Goal: Information Seeking & Learning: Learn about a topic

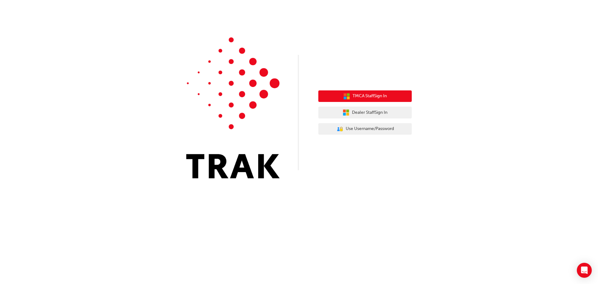
click at [372, 97] on span "TMCA Staff Sign In" at bounding box center [369, 95] width 34 height 7
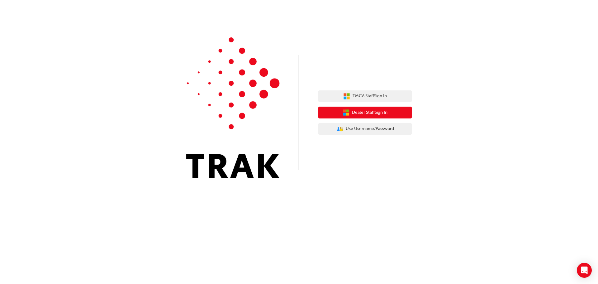
click at [382, 109] on span "Dealer Staff Sign In" at bounding box center [369, 112] width 35 height 7
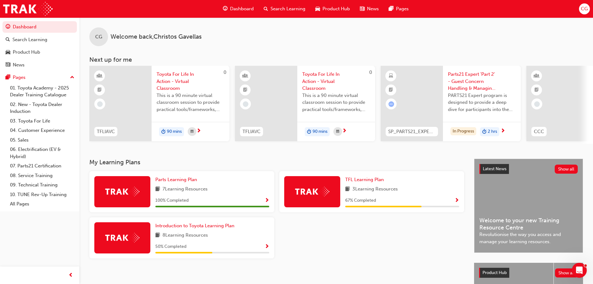
click at [420, 196] on div "TFL Learning Plan 3 Learning Resources 67 % Completed" at bounding box center [402, 191] width 114 height 31
click at [457, 202] on span "Show Progress" at bounding box center [457, 201] width 5 height 6
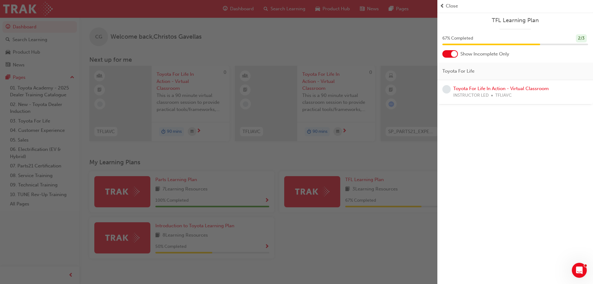
click at [361, 45] on div "button" at bounding box center [218, 142] width 437 height 284
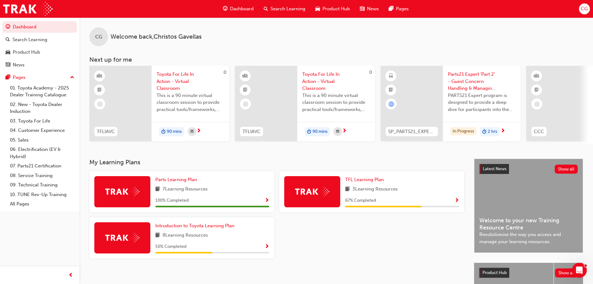
click at [232, 9] on span "Dashboard" at bounding box center [242, 8] width 24 height 7
drag, startPoint x: 38, startPoint y: 38, endPoint x: 41, endPoint y: 40, distance: 3.8
click at [38, 38] on div "Search Learning" at bounding box center [29, 39] width 35 height 7
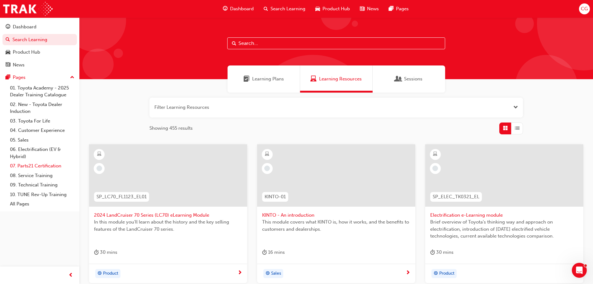
click at [34, 166] on link "07. Parts21 Certification" at bounding box center [41, 166] width 69 height 10
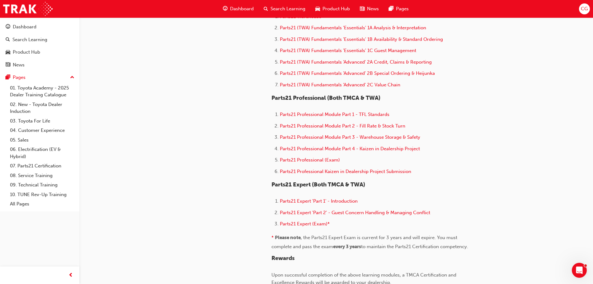
scroll to position [342, 0]
click at [365, 150] on span "Parts21 Professional Module Part 4 - Kaizen in Dealership Project" at bounding box center [350, 149] width 140 height 6
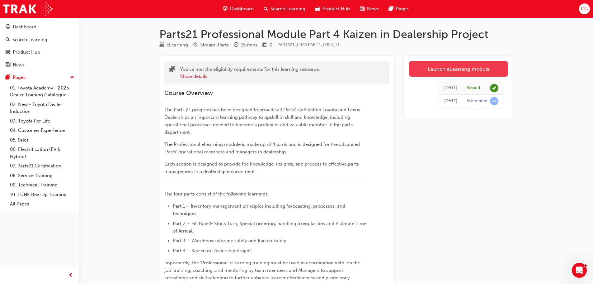
click at [476, 73] on link "Launch eLearning module" at bounding box center [458, 69] width 99 height 16
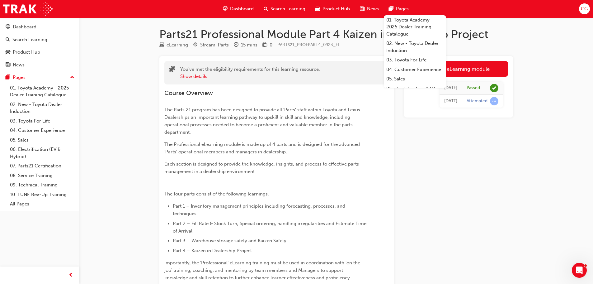
click at [517, 173] on div "Parts21 Professional Module Part 4 Kaizen in Dealership Project eLearning Strea…" at bounding box center [336, 252] width 374 height 450
drag, startPoint x: 49, startPoint y: 167, endPoint x: 230, endPoint y: 168, distance: 181.2
click at [49, 167] on link "07. Parts21 Certification" at bounding box center [41, 166] width 69 height 10
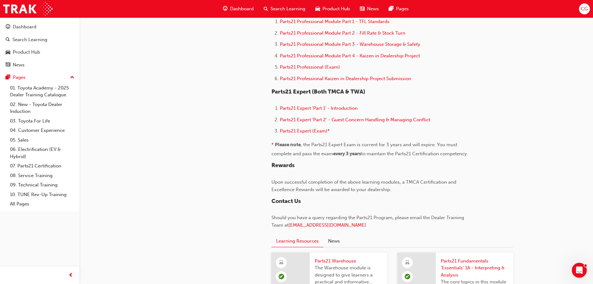
scroll to position [436, 0]
click at [318, 64] on span "Parts21 Professional (Exam)" at bounding box center [310, 67] width 60 height 6
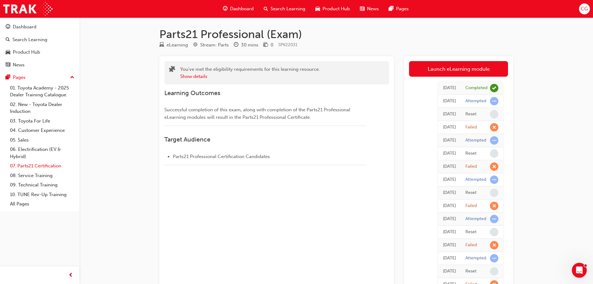
click at [36, 166] on link "07. Parts21 Certification" at bounding box center [41, 166] width 69 height 10
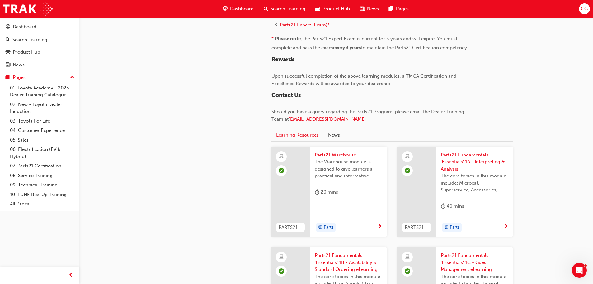
scroll to position [467, 0]
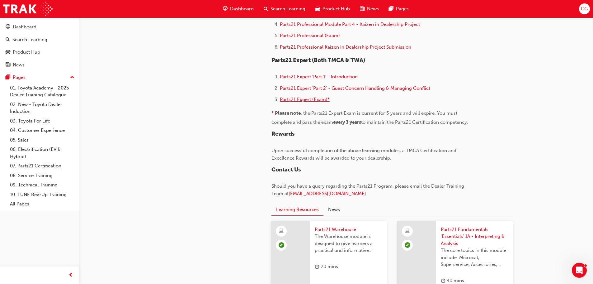
click at [311, 99] on span "Parts21 Expert (Exam)*" at bounding box center [305, 100] width 50 height 6
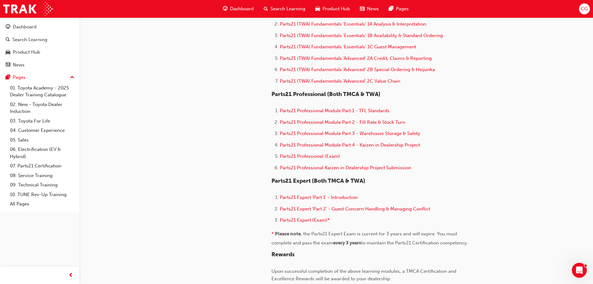
scroll to position [374, 0]
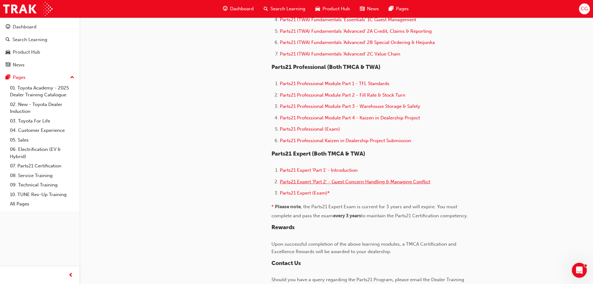
click at [390, 181] on span "Parts21 Expert 'Part 2' - Guest Concern Handling & Managing Conflict" at bounding box center [355, 182] width 150 height 6
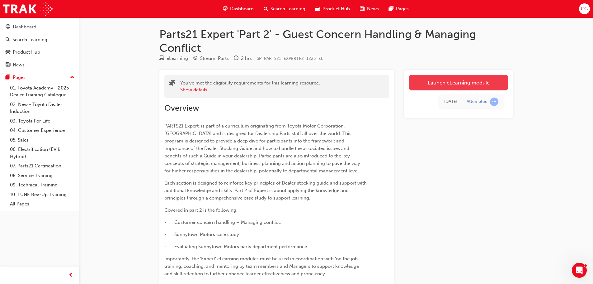
click at [444, 82] on link "Launch eLearning module" at bounding box center [458, 83] width 99 height 16
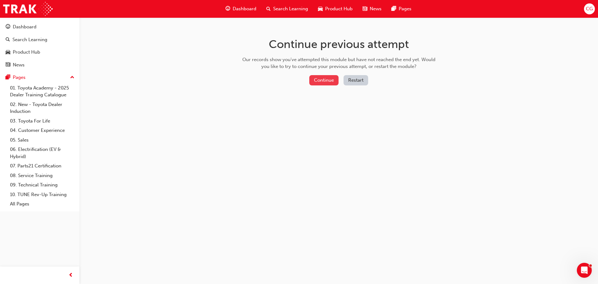
click at [329, 80] on button "Continue" at bounding box center [323, 80] width 29 height 10
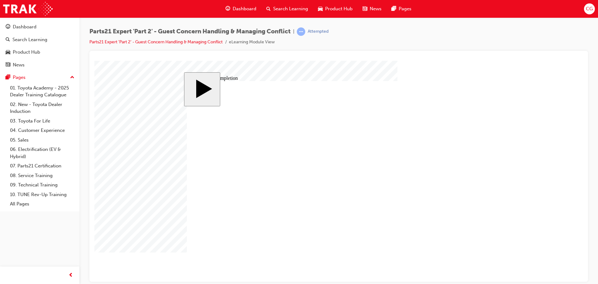
type input "1"
type input "16"
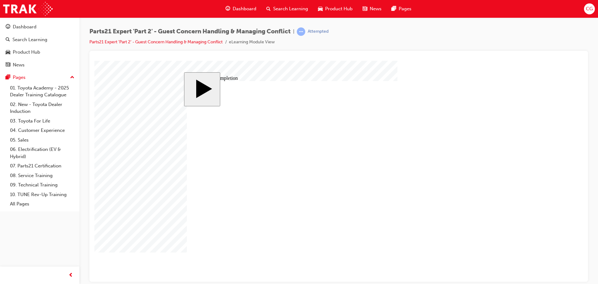
type input "16"
drag, startPoint x: 428, startPoint y: 185, endPoint x: 433, endPoint y: 187, distance: 5.2
type input "4"
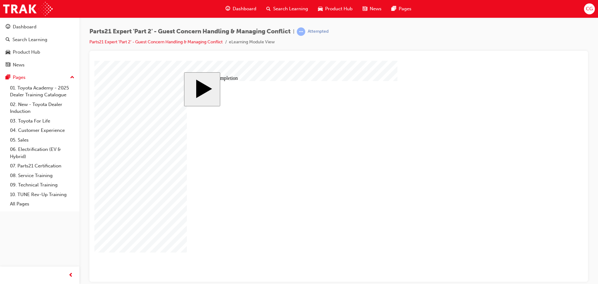
type input "4"
drag, startPoint x: 479, startPoint y: 185, endPoint x: 487, endPoint y: 186, distance: 8.2
type input "1"
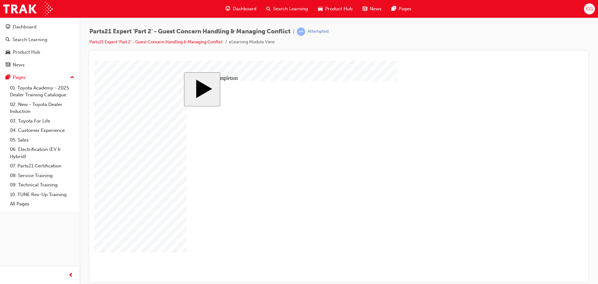
type input "1"
type input "12"
drag, startPoint x: 523, startPoint y: 197, endPoint x: 526, endPoint y: 200, distance: 3.3
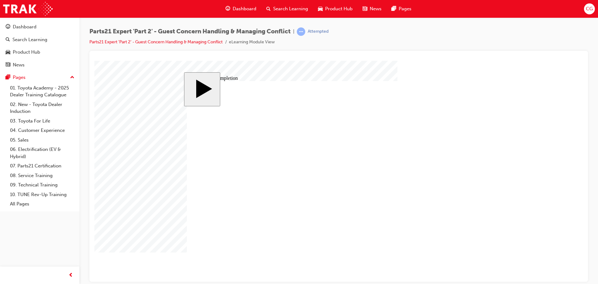
click at [527, 203] on body "slide: Course Completion Rectangle 1 Rectangle 2 That was incorrect, please try…" at bounding box center [338, 170] width 488 height 221
type input "2"
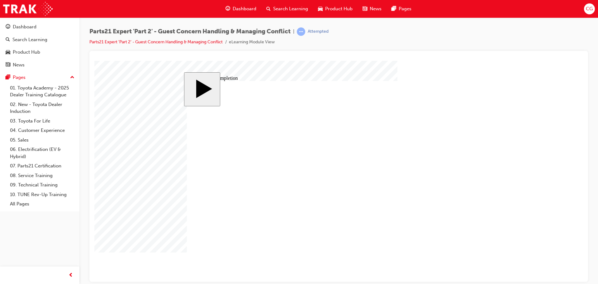
type input "3"
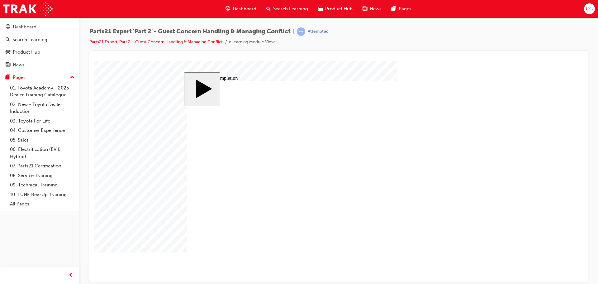
type input "6"
type input "66"
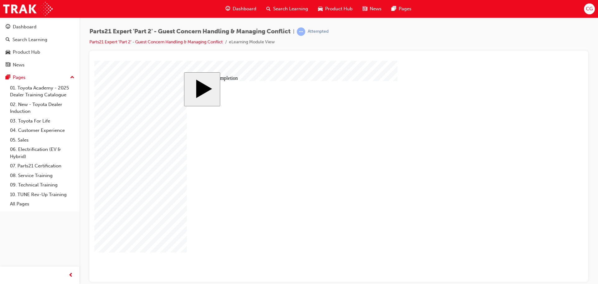
drag, startPoint x: 371, startPoint y: 210, endPoint x: 375, endPoint y: 210, distance: 3.4
type input "3"
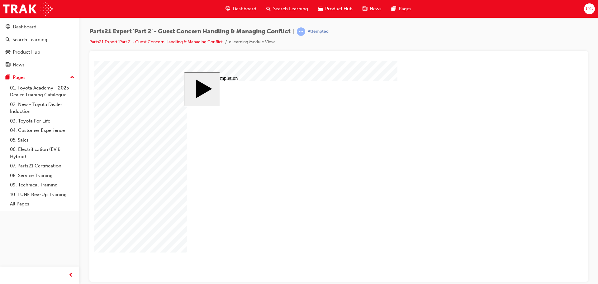
type input "3"
type input "6"
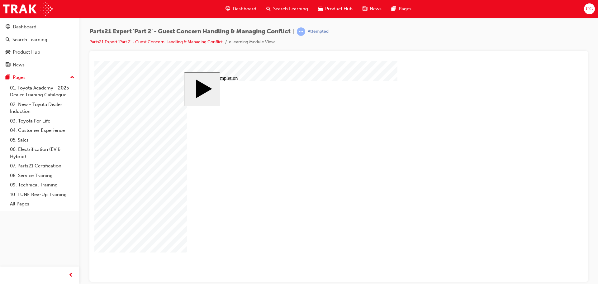
type input "5"
type input "50"
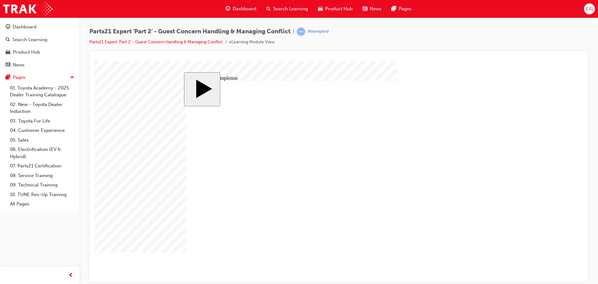
type input "50"
type input "4"
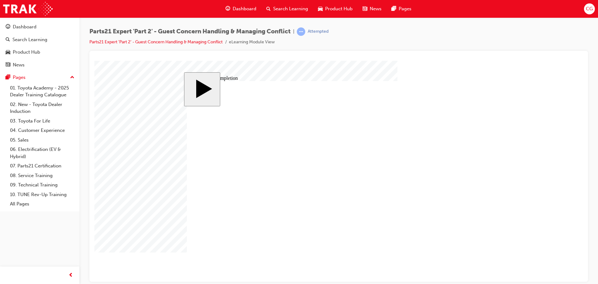
type input "16"
type input "25"
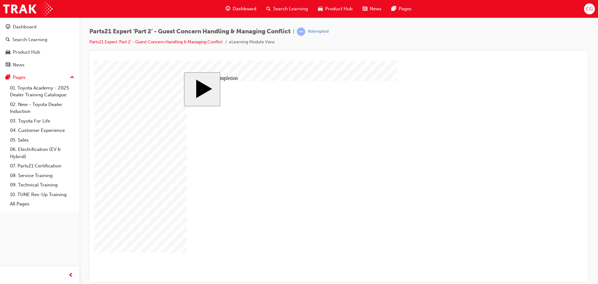
type input "25"
type input "16"
type input "4"
type input "12"
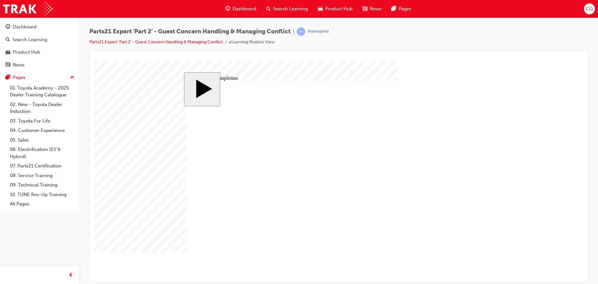
type input "2"
type input "66"
type input "3"
type input "6"
type input "50"
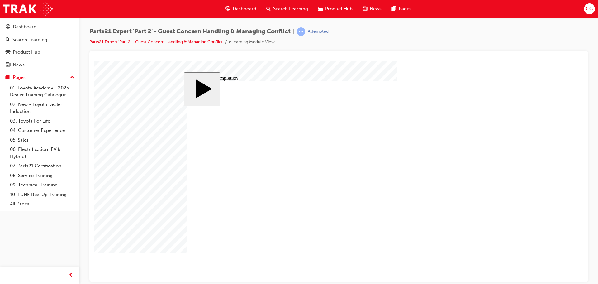
type input "4"
type input "16"
type input "25"
type input "16"
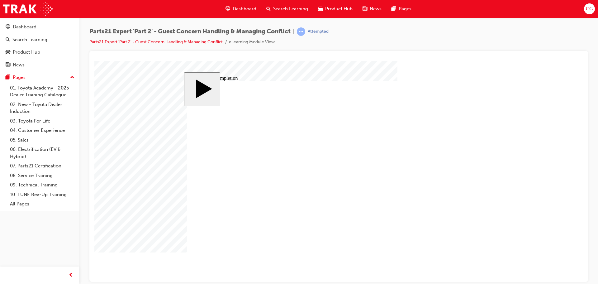
type input "4"
type input "12"
type input "2"
type input "66"
type input "3"
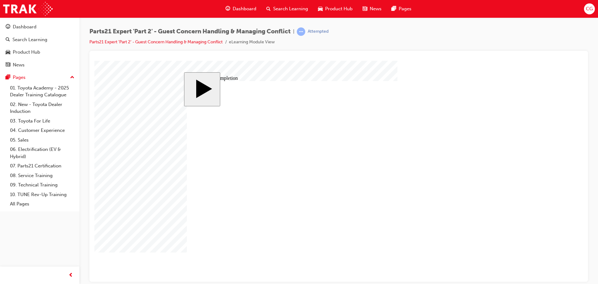
type input "6"
type input "50"
type input "4"
type input "16"
type input "25"
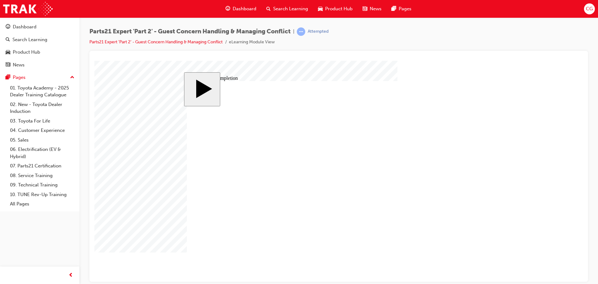
type input "4"
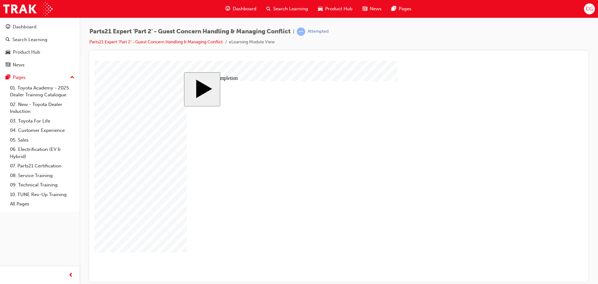
type input "5"
drag, startPoint x: 371, startPoint y: 205, endPoint x: 351, endPoint y: 205, distance: 19.9
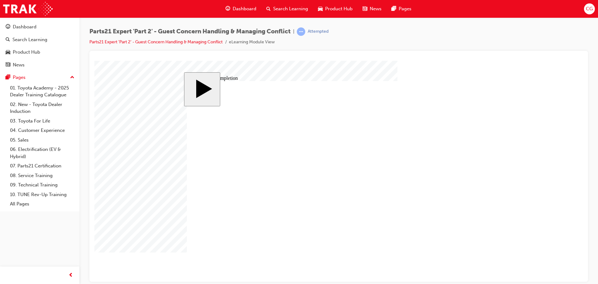
type input "8"
type input "80"
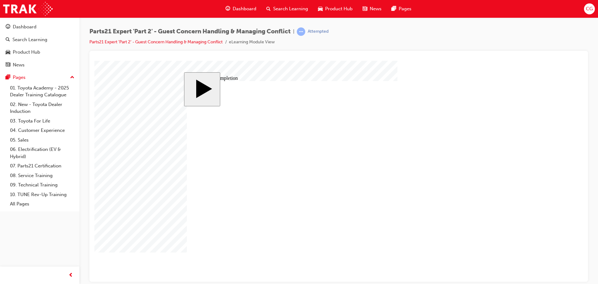
click at [492, 223] on div "slide: Course Completion Rectangle 1 Rectangle 2 That was incorrect, please try…" at bounding box center [338, 171] width 309 height 198
type input "16"
type input "4"
type input "12"
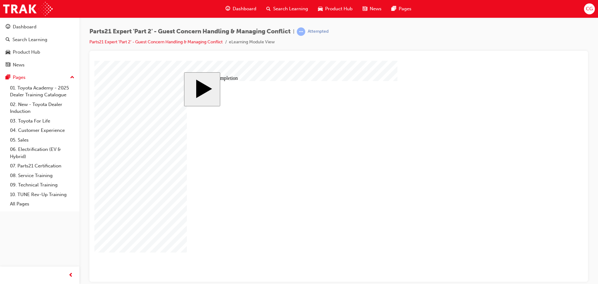
type input "4"
type input "80"
type input "3"
type input "6"
type input "50"
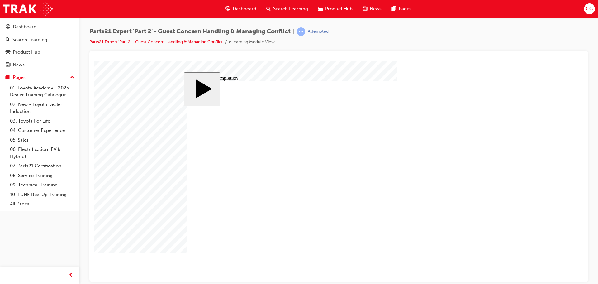
type input "4"
type input "16"
type input "25"
type input "16"
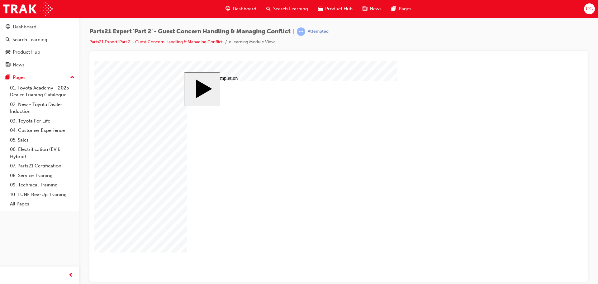
type input "4"
type input "12"
type input "4"
type input "80"
type input "3"
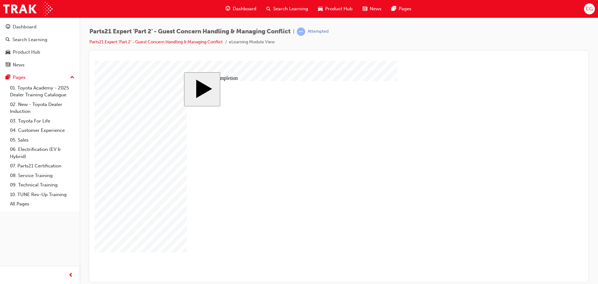
type input "6"
type input "50"
type input "4"
type input "16"
type input "25"
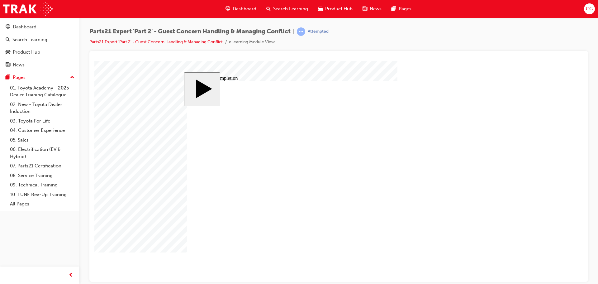
drag, startPoint x: 372, startPoint y: 197, endPoint x: 365, endPoint y: 197, distance: 6.8
type input "2"
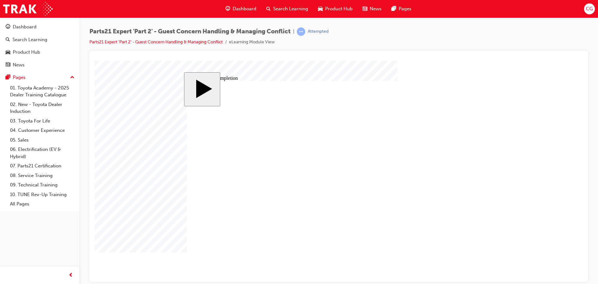
type input "3"
type input "6"
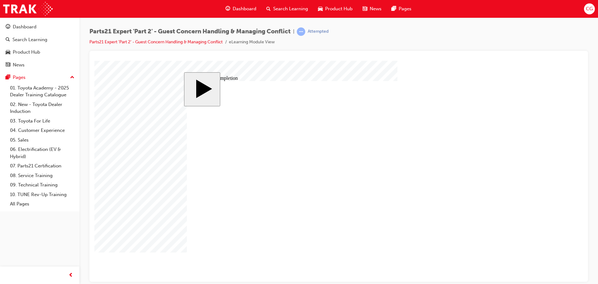
type input "67"
click at [582, 207] on body "slide: Course Completion Rectangle 1 Rectangle 2 That was incorrect, please try…" at bounding box center [338, 170] width 488 height 221
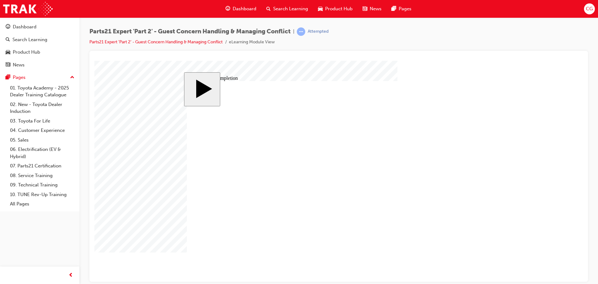
type input "16"
type input "4"
type input "12"
type input "2"
type input "67"
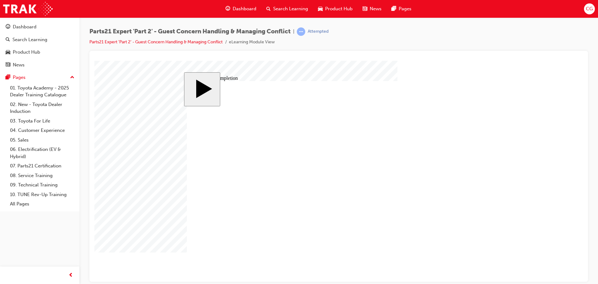
type input "3"
type input "6"
type input "50"
type input "4"
type input "16"
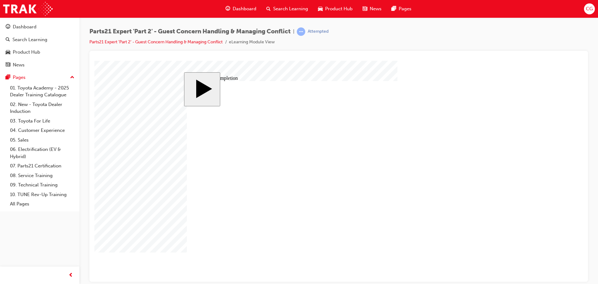
type input "25"
type input "16"
type input "4"
type input "12"
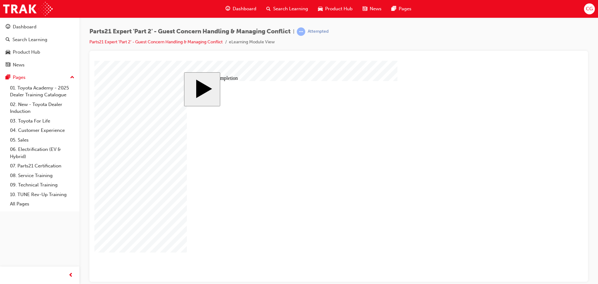
type input "2"
type input "67"
type input "3"
type input "6"
type input "50"
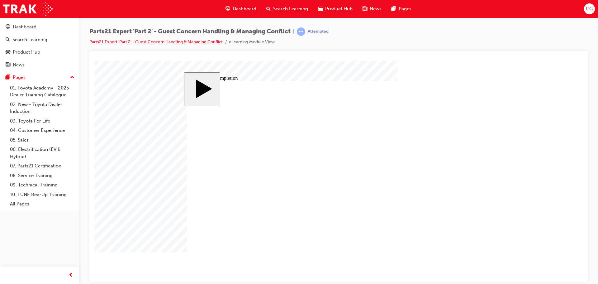
type input "4"
type input "16"
type input "25"
drag, startPoint x: 372, startPoint y: 200, endPoint x: 367, endPoint y: 200, distance: 5.3
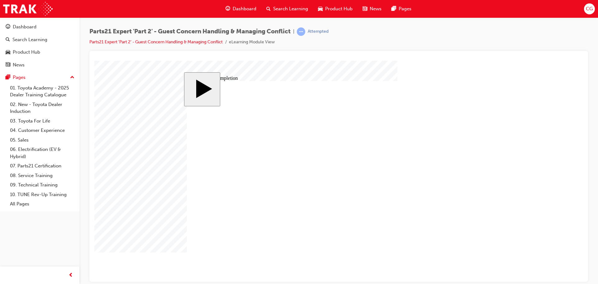
type input "6"
drag, startPoint x: 372, startPoint y: 205, endPoint x: 365, endPoint y: 205, distance: 7.8
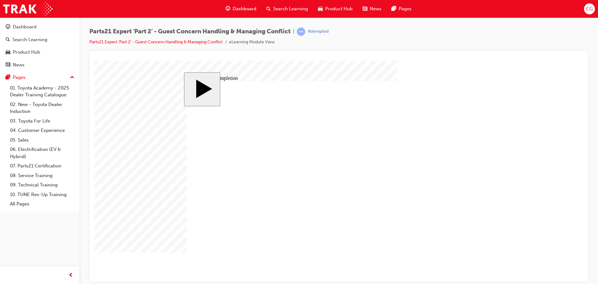
drag, startPoint x: 372, startPoint y: 209, endPoint x: 365, endPoint y: 209, distance: 6.9
type input "2"
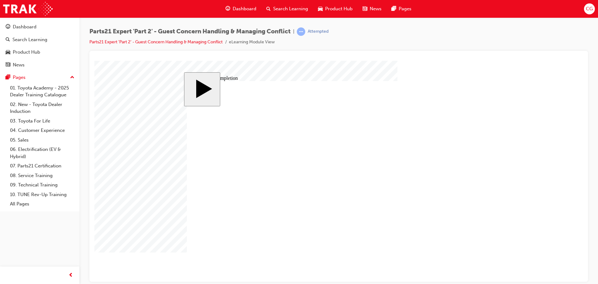
type input "2"
drag, startPoint x: 363, startPoint y: 216, endPoint x: 354, endPoint y: 215, distance: 9.7
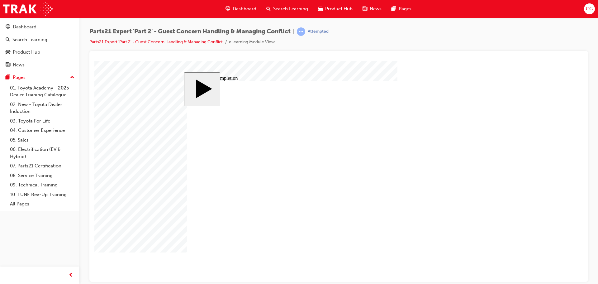
drag, startPoint x: 373, startPoint y: 220, endPoint x: 361, endPoint y: 219, distance: 12.5
type input "3"
type input "30"
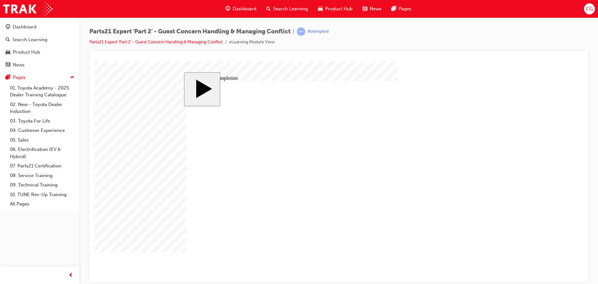
type input "30"
drag, startPoint x: 371, startPoint y: 194, endPoint x: 356, endPoint y: 193, distance: 15.0
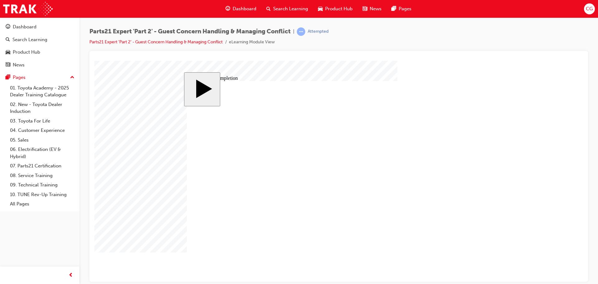
type input "3"
type input "6"
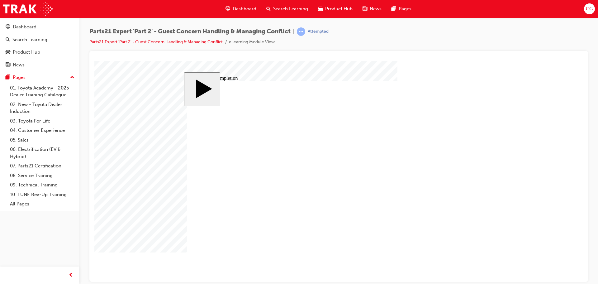
type input "66"
click at [534, 231] on body "slide: Course Completion Rectangle 1 Rectangle 2 That was incorrect, please try…" at bounding box center [338, 170] width 488 height 221
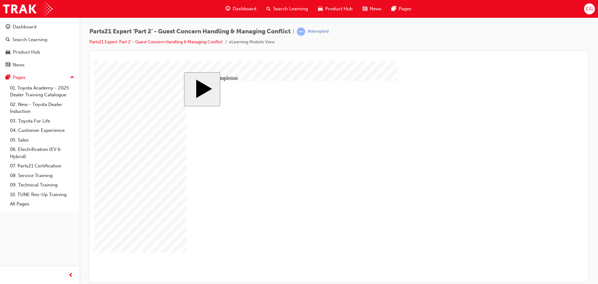
type input "16"
type input "4"
type input "12"
type input "2"
type input "66"
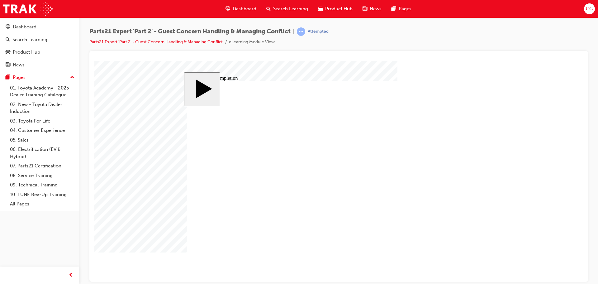
type input "2"
type input "6"
type input "30"
type input "4"
type input "16"
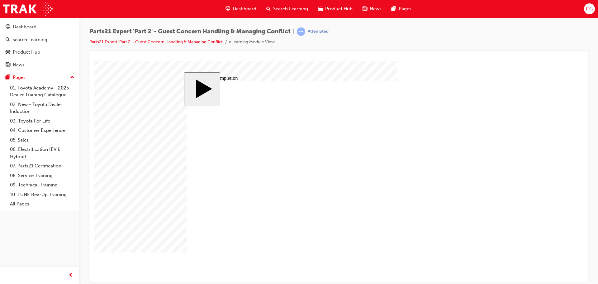
type input "25"
type input "16"
type input "4"
type input "12"
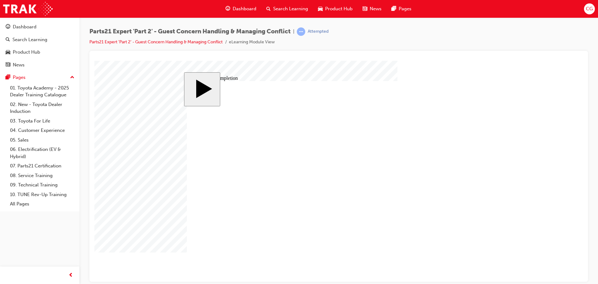
type input "2"
type input "66"
type input "2"
type input "6"
type input "30"
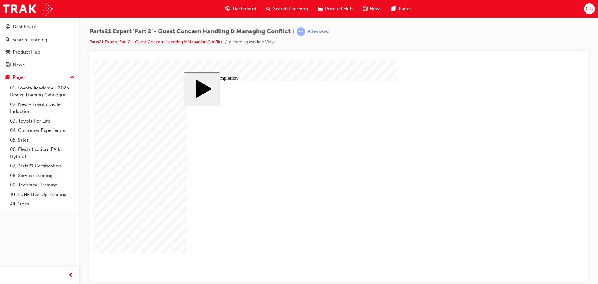
type input "4"
type input "16"
type input "25"
drag, startPoint x: 372, startPoint y: 203, endPoint x: 337, endPoint y: 201, distance: 34.9
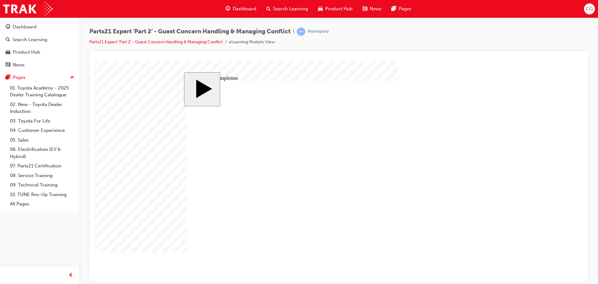
type input "6"
type input "67"
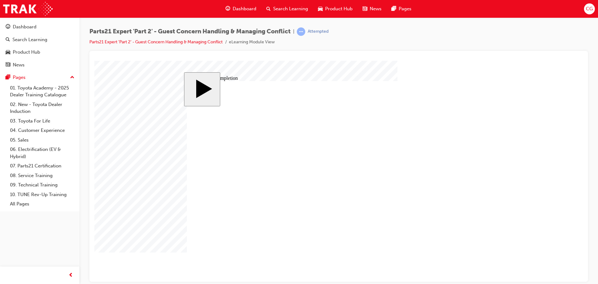
type input "16"
type input "4"
type input "12"
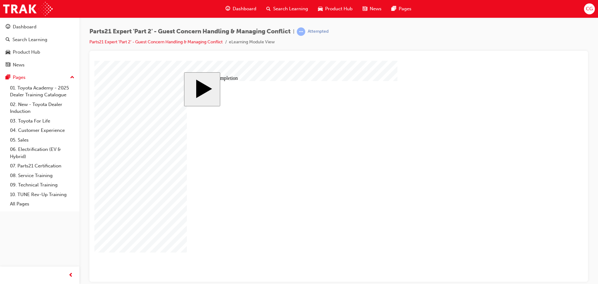
type input "2"
type input "67"
type input "2"
type input "6"
type input "30"
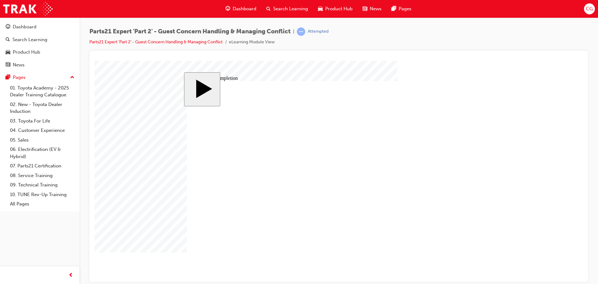
type input "4"
type input "16"
type input "25"
type input "16"
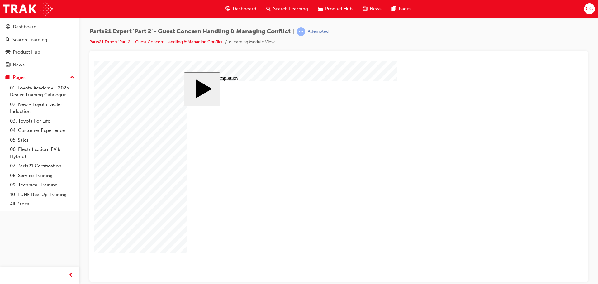
type input "4"
type input "12"
type input "2"
type input "67"
type input "2"
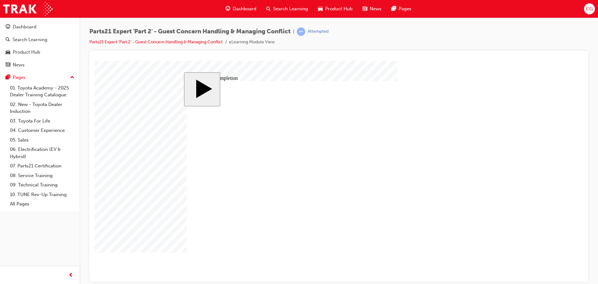
type input "6"
type input "30"
type input "4"
type input "16"
type input "25"
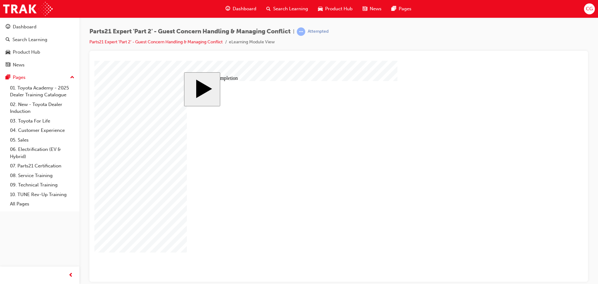
drag, startPoint x: 207, startPoint y: 183, endPoint x: 213, endPoint y: 190, distance: 8.8
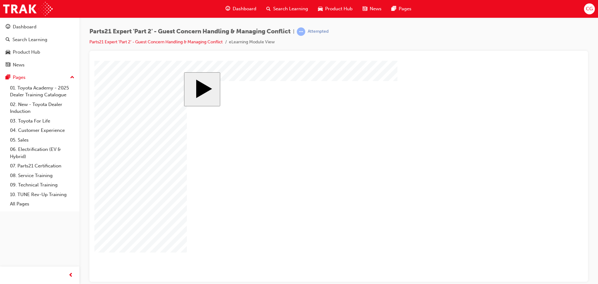
drag, startPoint x: 469, startPoint y: 253, endPoint x: 690, endPoint y: 332, distance: 234.5
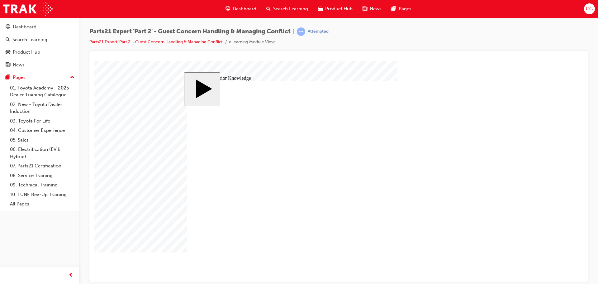
drag, startPoint x: 471, startPoint y: 251, endPoint x: 685, endPoint y: 309, distance: 221.6
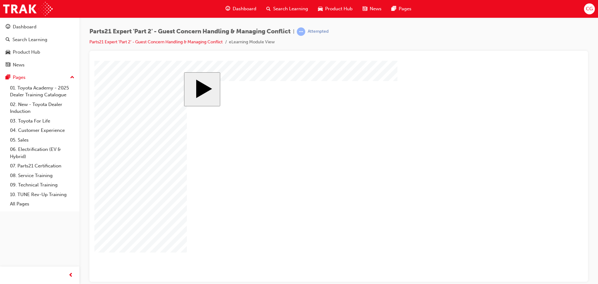
click at [455, 31] on div "Parts21 Expert 'Part 2' - Guest Concern Handling & Managing Conflict | Attempte…" at bounding box center [338, 38] width 498 height 23
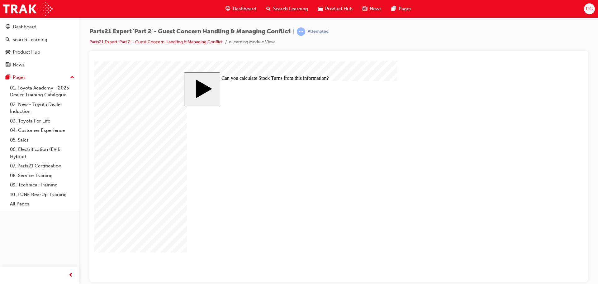
click at [187, 41] on link "Parts21 Expert 'Part 2' - Guest Concern Handling & Managing Conflict" at bounding box center [155, 41] width 133 height 5
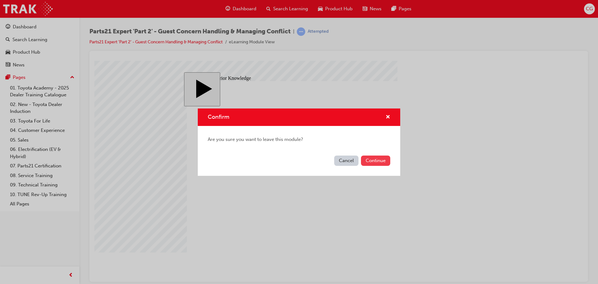
click at [377, 158] on button "Continue" at bounding box center [375, 160] width 29 height 10
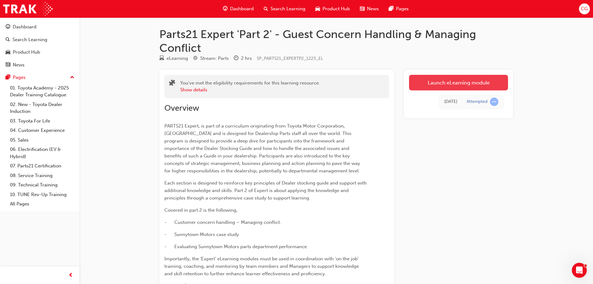
click at [469, 84] on link "Launch eLearning module" at bounding box center [458, 83] width 99 height 16
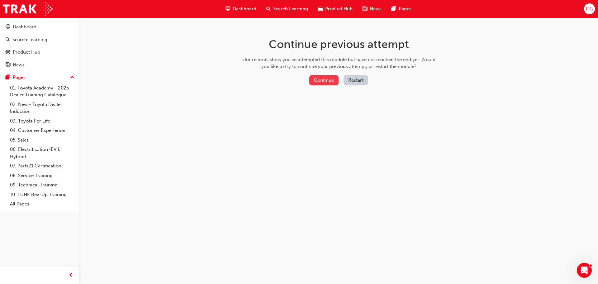
click at [332, 78] on button "Continue" at bounding box center [323, 80] width 29 height 10
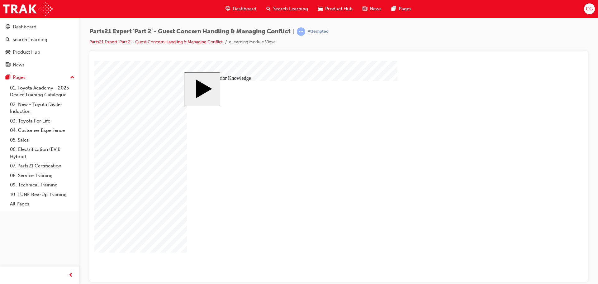
drag, startPoint x: 451, startPoint y: 122, endPoint x: 452, endPoint y: 132, distance: 10.6
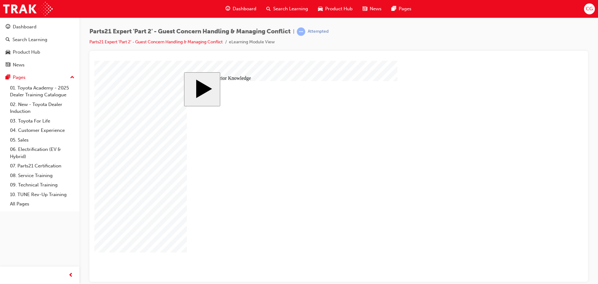
drag, startPoint x: 421, startPoint y: 171, endPoint x: 301, endPoint y: 169, distance: 119.3
drag, startPoint x: 459, startPoint y: 200, endPoint x: 366, endPoint y: 171, distance: 96.6
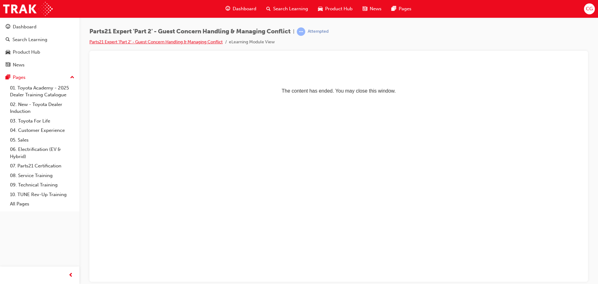
click at [194, 41] on link "Parts21 Expert 'Part 2' - Guest Concern Handling & Managing Conflict" at bounding box center [155, 41] width 133 height 5
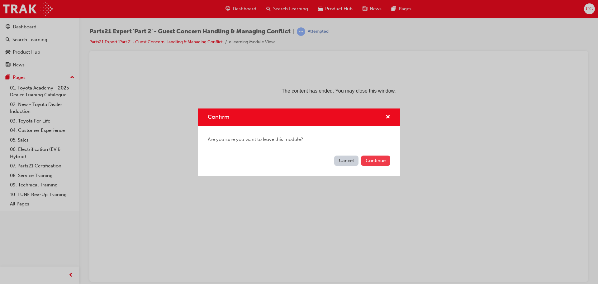
click at [373, 158] on button "Continue" at bounding box center [375, 160] width 29 height 10
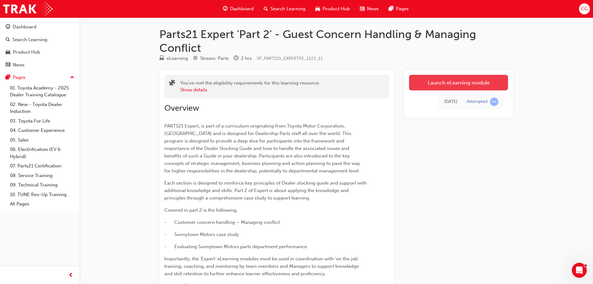
click at [478, 78] on link "Launch eLearning module" at bounding box center [458, 83] width 99 height 16
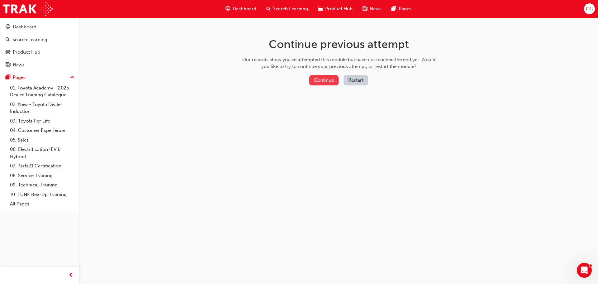
click at [330, 78] on button "Continue" at bounding box center [323, 80] width 29 height 10
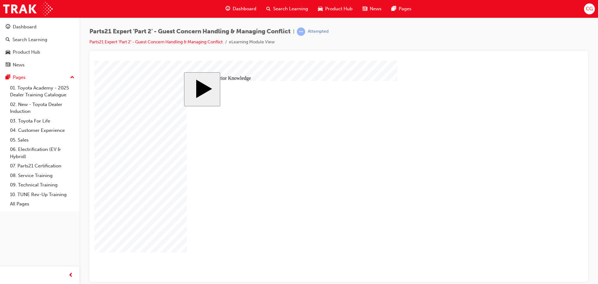
drag, startPoint x: 465, startPoint y: 259, endPoint x: 465, endPoint y: 255, distance: 3.5
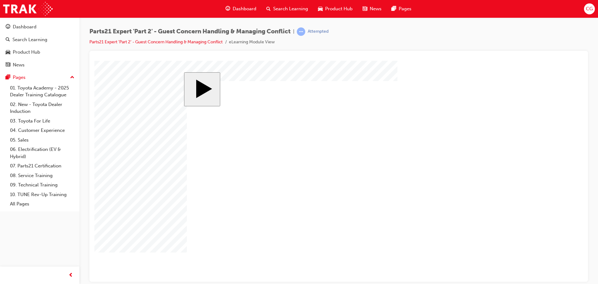
click at [549, 183] on body "slide: Parts 21 MENU Rectangle 6 HELP Rectangle 6 EXIT Rectangle 6 Evaluating S…" at bounding box center [338, 170] width 488 height 221
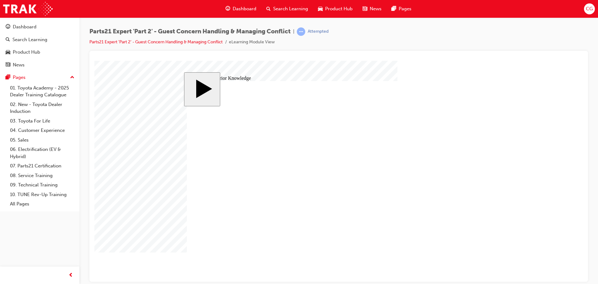
click at [534, 128] on body "slide: Activate Prior Knowledge MENU Rectangle 6 HELP Rectangle 6 EXIT Rectangl…" at bounding box center [338, 170] width 488 height 221
click at [538, 126] on body "slide: Activate Prior Knowledge MENU Rectangle 6 HELP Rectangle 6 EXIT Rectangl…" at bounding box center [338, 170] width 488 height 221
drag, startPoint x: 390, startPoint y: 188, endPoint x: 317, endPoint y: 185, distance: 73.2
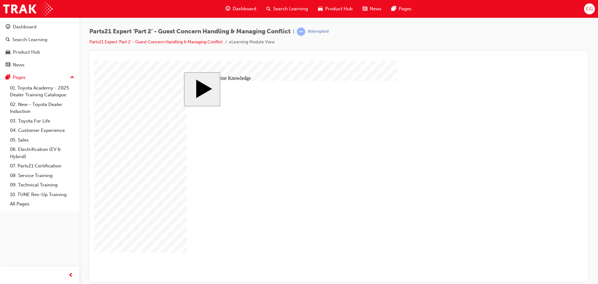
drag, startPoint x: 460, startPoint y: 187, endPoint x: 384, endPoint y: 190, distance: 75.7
drag, startPoint x: 422, startPoint y: 202, endPoint x: 309, endPoint y: 206, distance: 113.4
drag, startPoint x: 460, startPoint y: 215, endPoint x: 473, endPoint y: 217, distance: 12.3
drag, startPoint x: 422, startPoint y: 215, endPoint x: 375, endPoint y: 200, distance: 49.2
drag, startPoint x: 460, startPoint y: 172, endPoint x: 315, endPoint y: 218, distance: 152.2
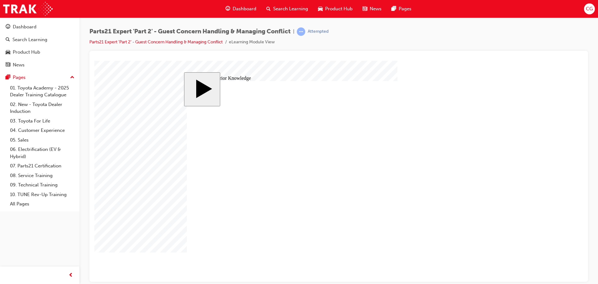
drag, startPoint x: 465, startPoint y: 214, endPoint x: 372, endPoint y: 223, distance: 93.5
drag, startPoint x: 308, startPoint y: 189, endPoint x: 371, endPoint y: 190, distance: 63.2
drag, startPoint x: 369, startPoint y: 188, endPoint x: 309, endPoint y: 188, distance: 60.4
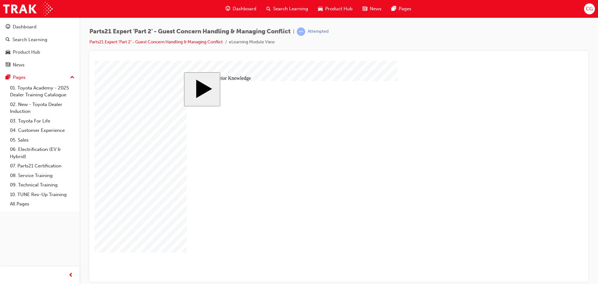
drag, startPoint x: 458, startPoint y: 185, endPoint x: 372, endPoint y: 187, distance: 86.2
drag, startPoint x: 309, startPoint y: 206, endPoint x: 376, endPoint y: 207, distance: 67.6
drag, startPoint x: 362, startPoint y: 204, endPoint x: 306, endPoint y: 205, distance: 55.7
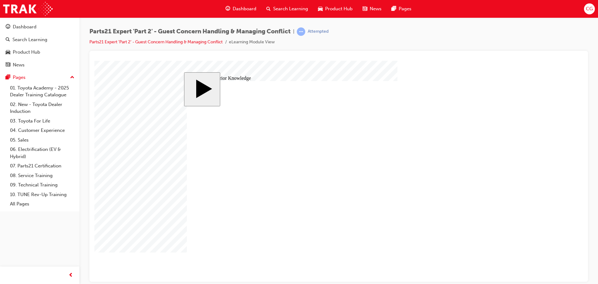
drag, startPoint x: 399, startPoint y: 213, endPoint x: 387, endPoint y: 215, distance: 12.7
drag, startPoint x: 306, startPoint y: 202, endPoint x: 306, endPoint y: 217, distance: 15.6
drag, startPoint x: 459, startPoint y: 172, endPoint x: 316, endPoint y: 204, distance: 146.3
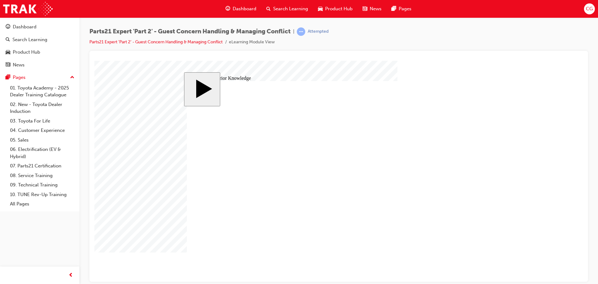
drag, startPoint x: 370, startPoint y: 206, endPoint x: 369, endPoint y: 217, distance: 10.6
drag, startPoint x: 362, startPoint y: 221, endPoint x: 367, endPoint y: 203, distance: 19.0
drag, startPoint x: 364, startPoint y: 205, endPoint x: 364, endPoint y: 216, distance: 10.9
drag, startPoint x: 437, startPoint y: 212, endPoint x: 408, endPoint y: 221, distance: 30.8
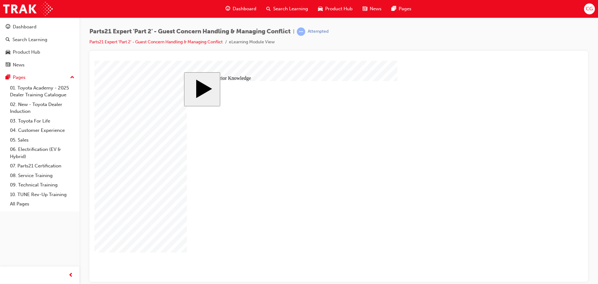
click at [547, 198] on body "slide: Activate Prior Knowledge Rectangle 1 Rectangle 2 That was incorrect, ple…" at bounding box center [338, 170] width 488 height 221
drag, startPoint x: 318, startPoint y: 172, endPoint x: 377, endPoint y: 173, distance: 59.5
drag, startPoint x: 460, startPoint y: 199, endPoint x: 316, endPoint y: 169, distance: 147.2
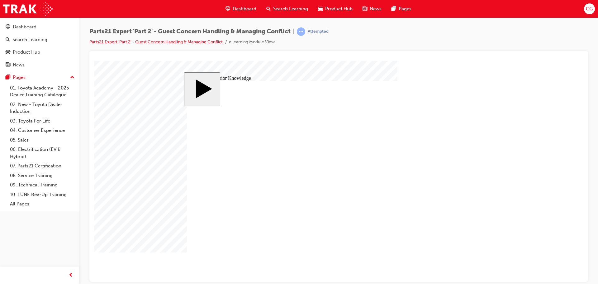
drag, startPoint x: 448, startPoint y: 243, endPoint x: 460, endPoint y: 243, distance: 11.5
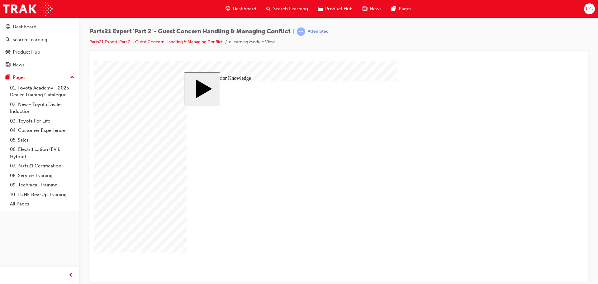
drag, startPoint x: 422, startPoint y: 255, endPoint x: 422, endPoint y: 251, distance: 3.7
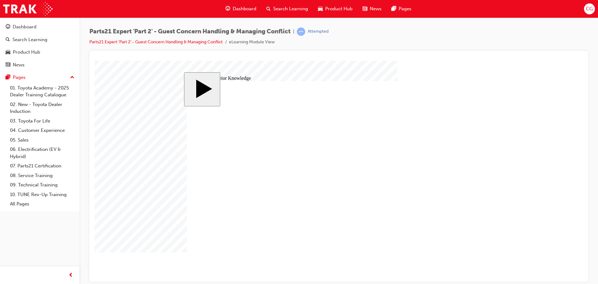
click at [24, 205] on link "All Pages" at bounding box center [41, 204] width 69 height 10
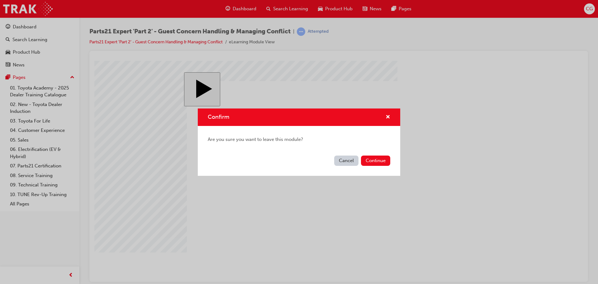
click at [347, 158] on button "Cancel" at bounding box center [346, 160] width 24 height 10
